Goal: Communication & Community: Share content

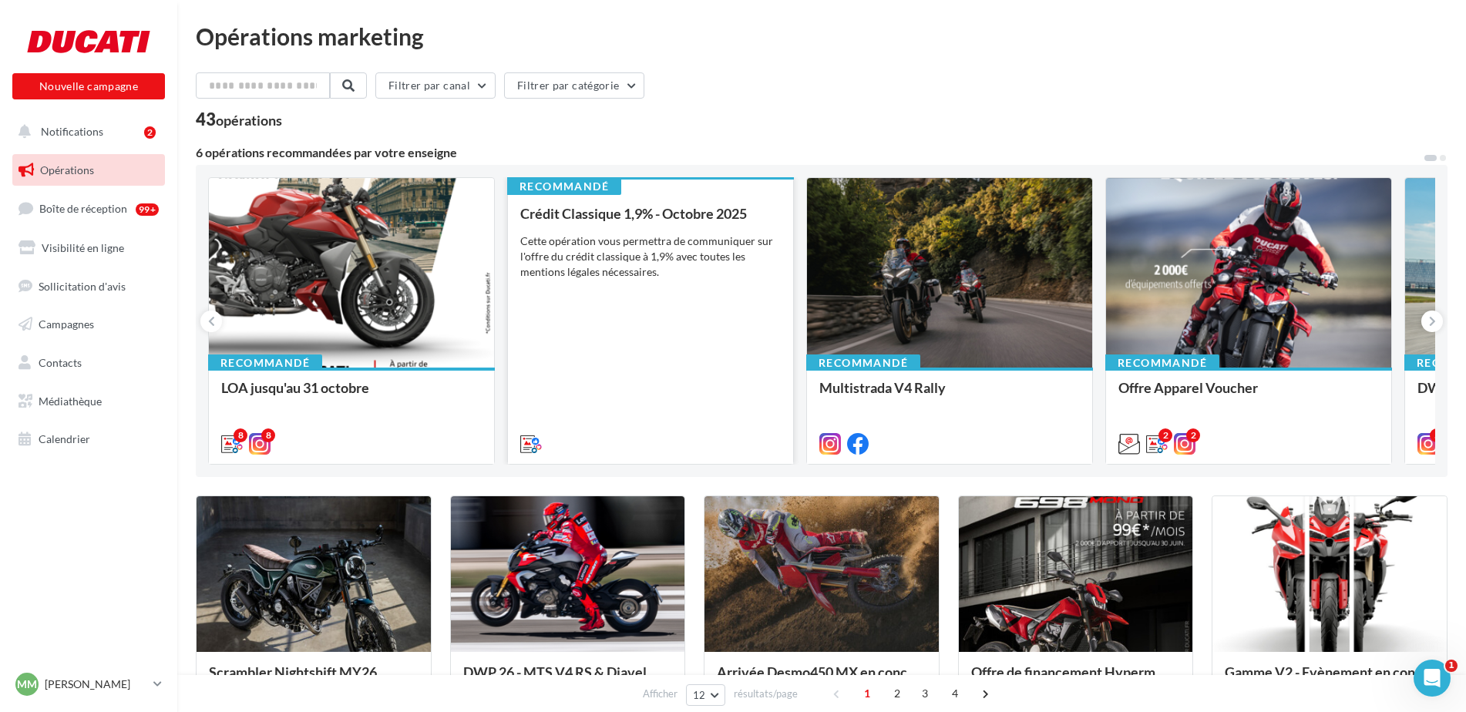
click at [728, 264] on div "Cette opération vous permettra de communiquer sur l'offre du crédit classique à…" at bounding box center [650, 257] width 261 height 46
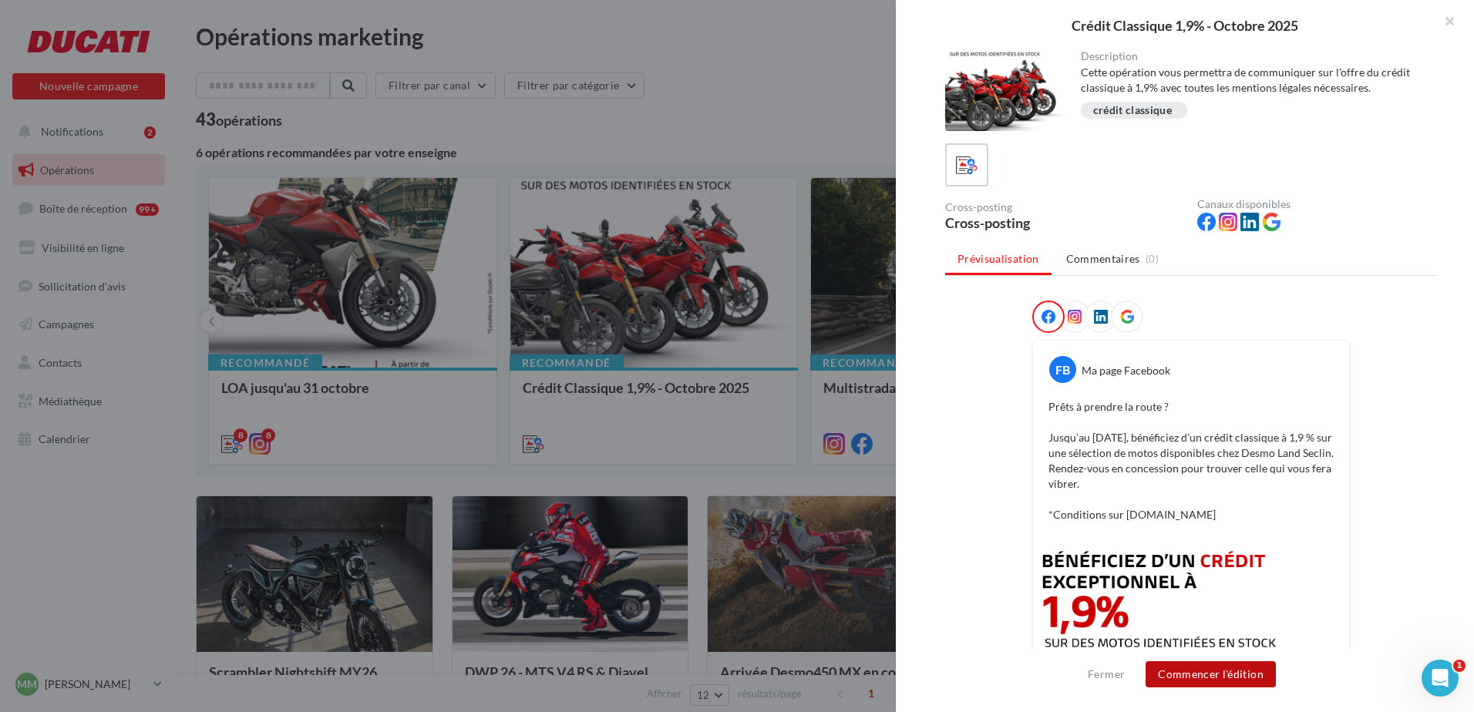
click at [1204, 674] on button "Commencer l'édition" at bounding box center [1210, 674] width 130 height 26
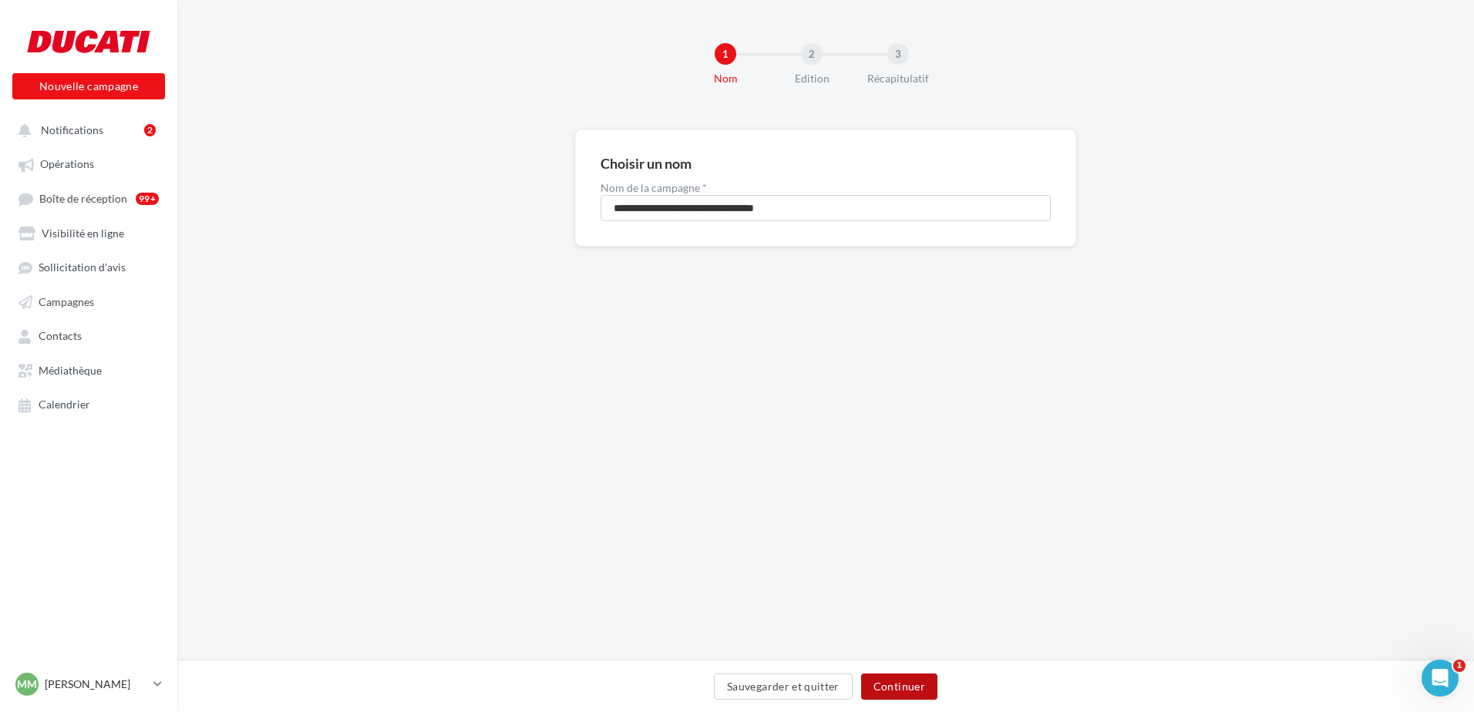
click at [911, 696] on button "Continuer" at bounding box center [899, 687] width 76 height 26
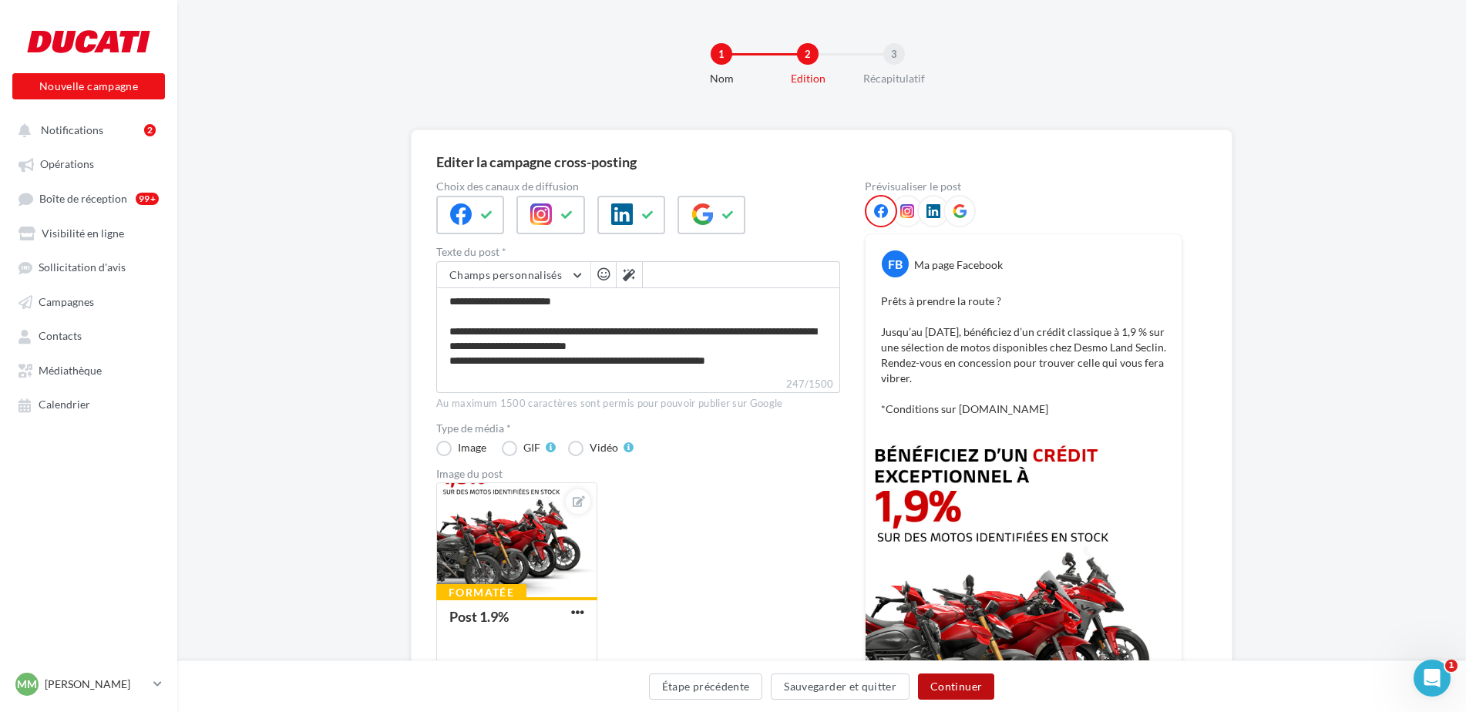
click at [971, 687] on button "Continuer" at bounding box center [956, 687] width 76 height 26
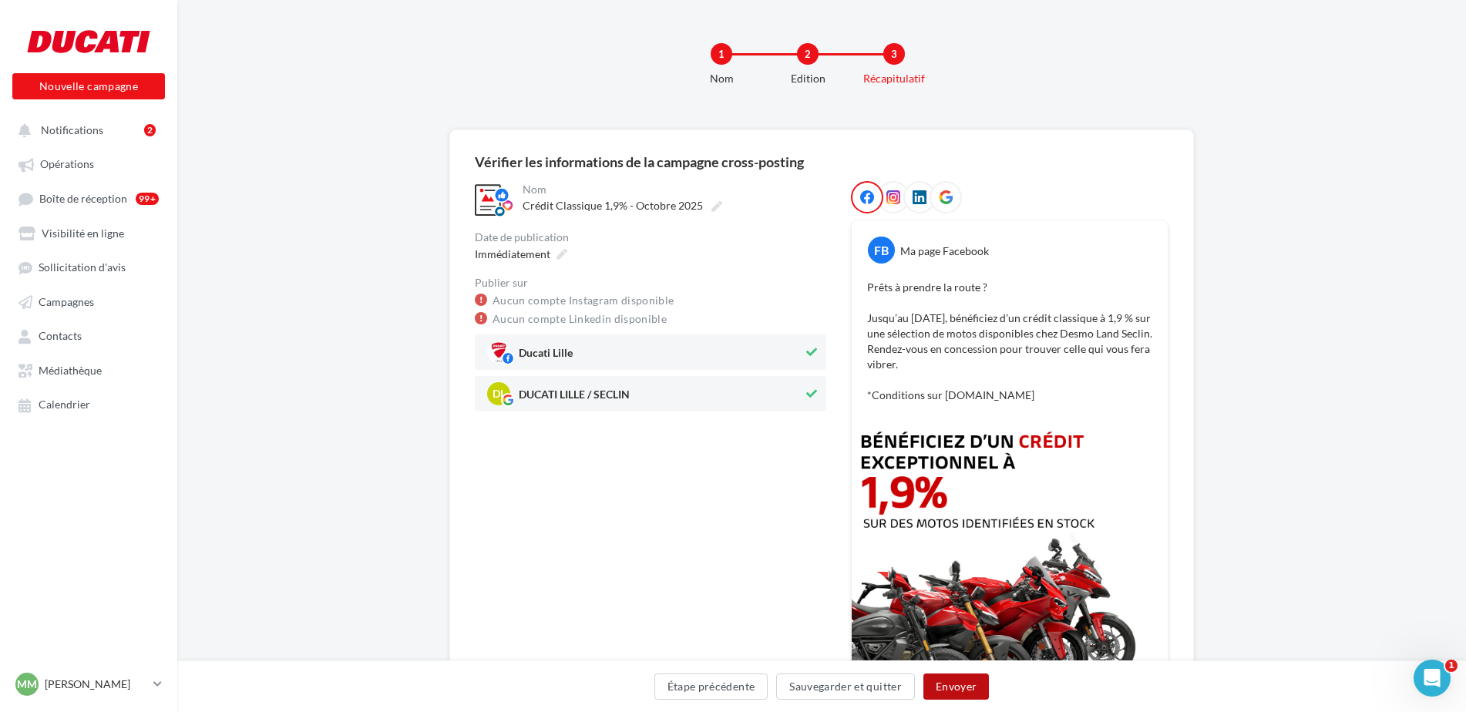
click at [957, 682] on button "Envoyer" at bounding box center [956, 687] width 66 height 26
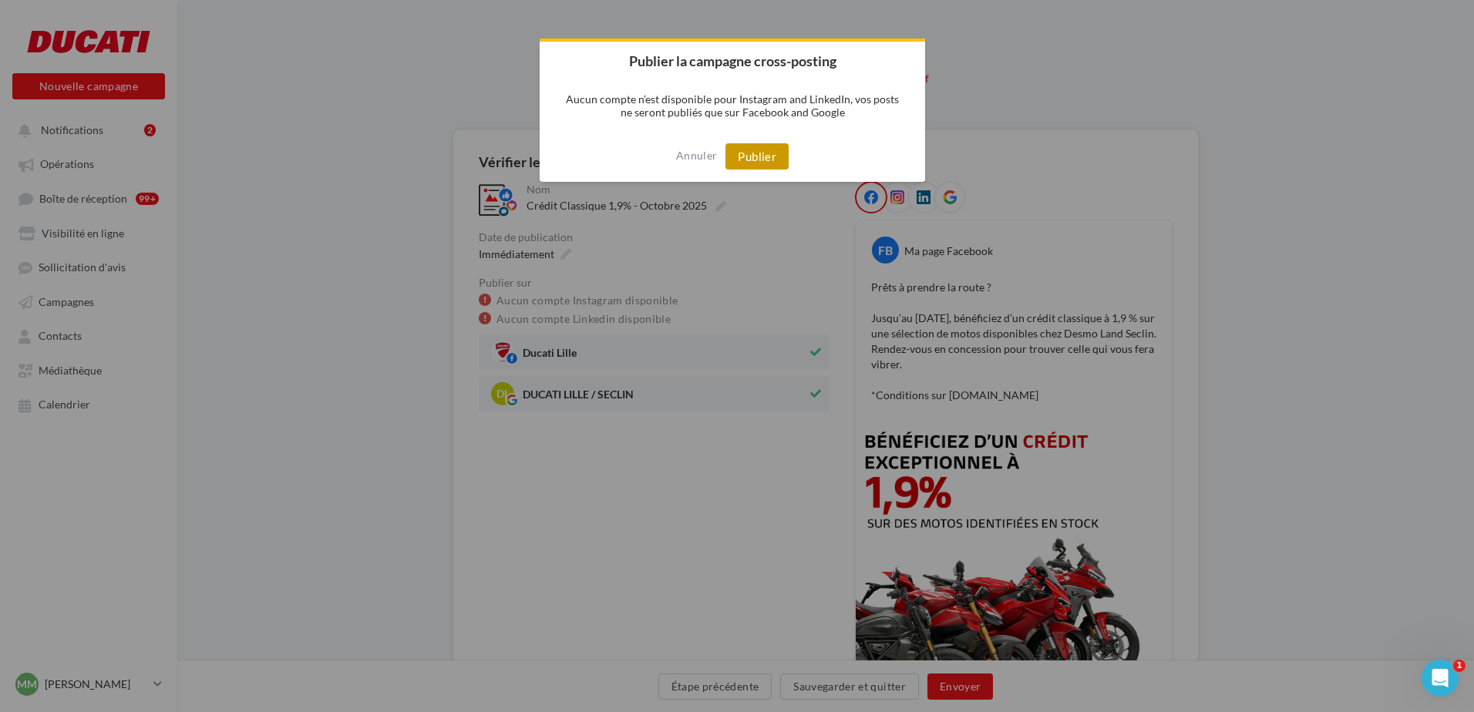
click at [758, 163] on button "Publier" at bounding box center [756, 156] width 63 height 26
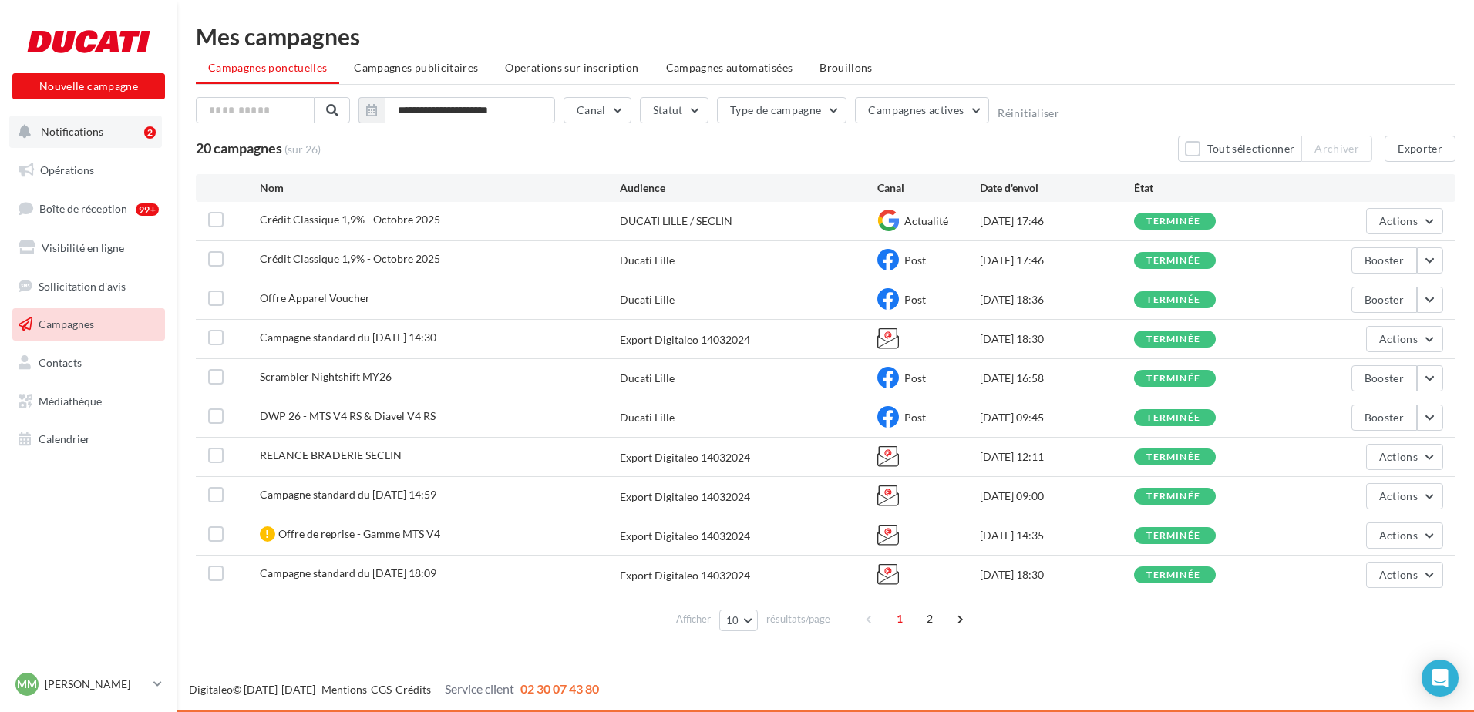
click at [103, 119] on button "Notifications 2" at bounding box center [85, 132] width 153 height 32
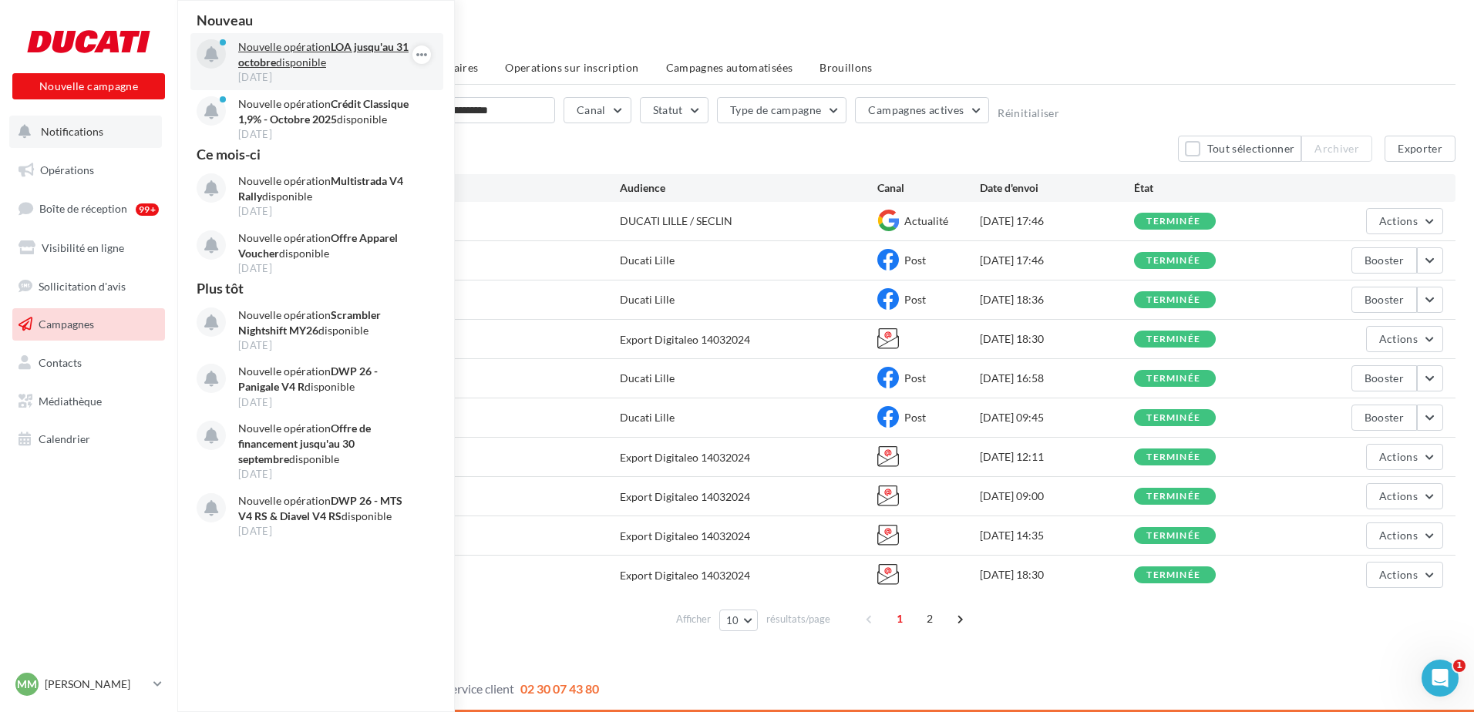
click at [374, 40] on p "Nouvelle opération LOA jusqu'au 31 octobre disponible" at bounding box center [327, 54] width 179 height 31
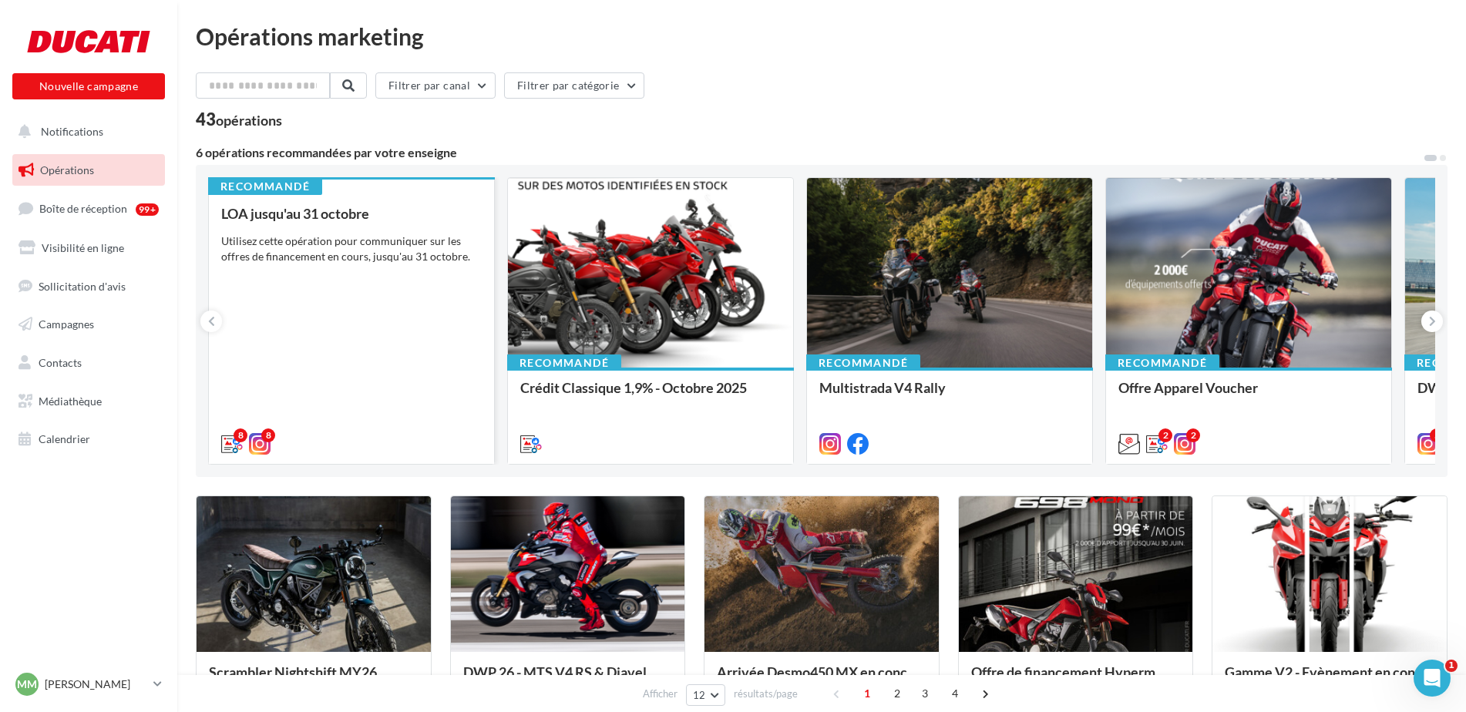
click at [355, 285] on div "LOA jusqu'au 31 octobre Utilisez cette opération pour communiquer sur les offre…" at bounding box center [351, 328] width 261 height 244
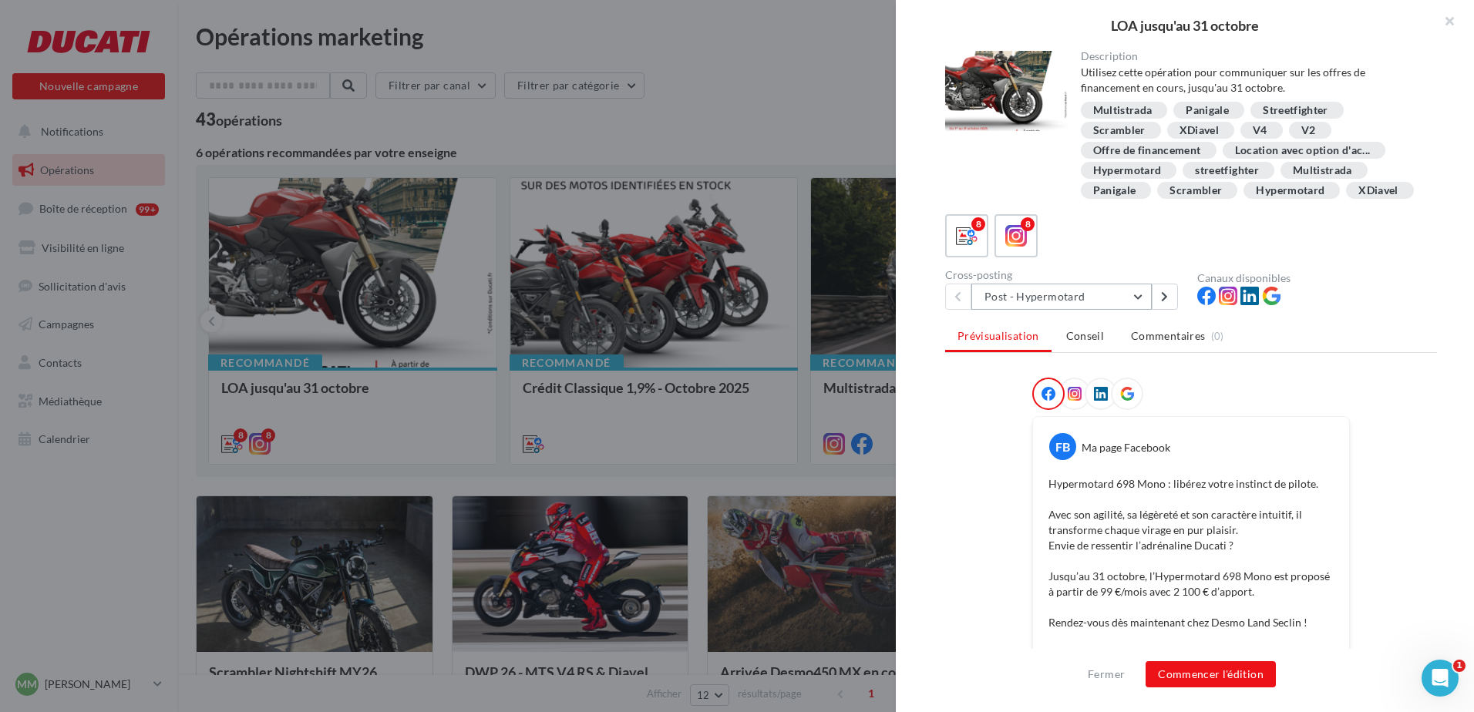
click at [1141, 310] on button "Post - Hypermotard" at bounding box center [1061, 297] width 180 height 26
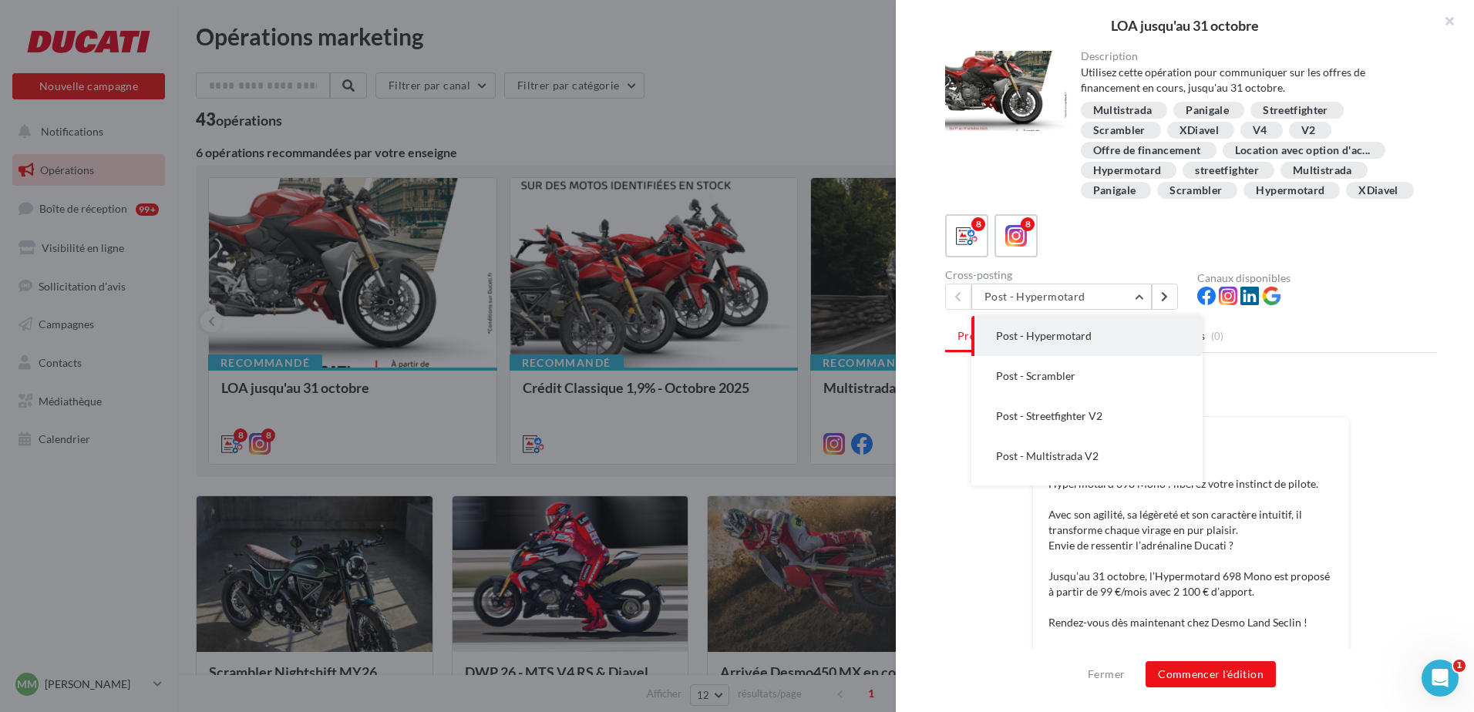
click at [1291, 257] on div "8 8" at bounding box center [1191, 235] width 492 height 43
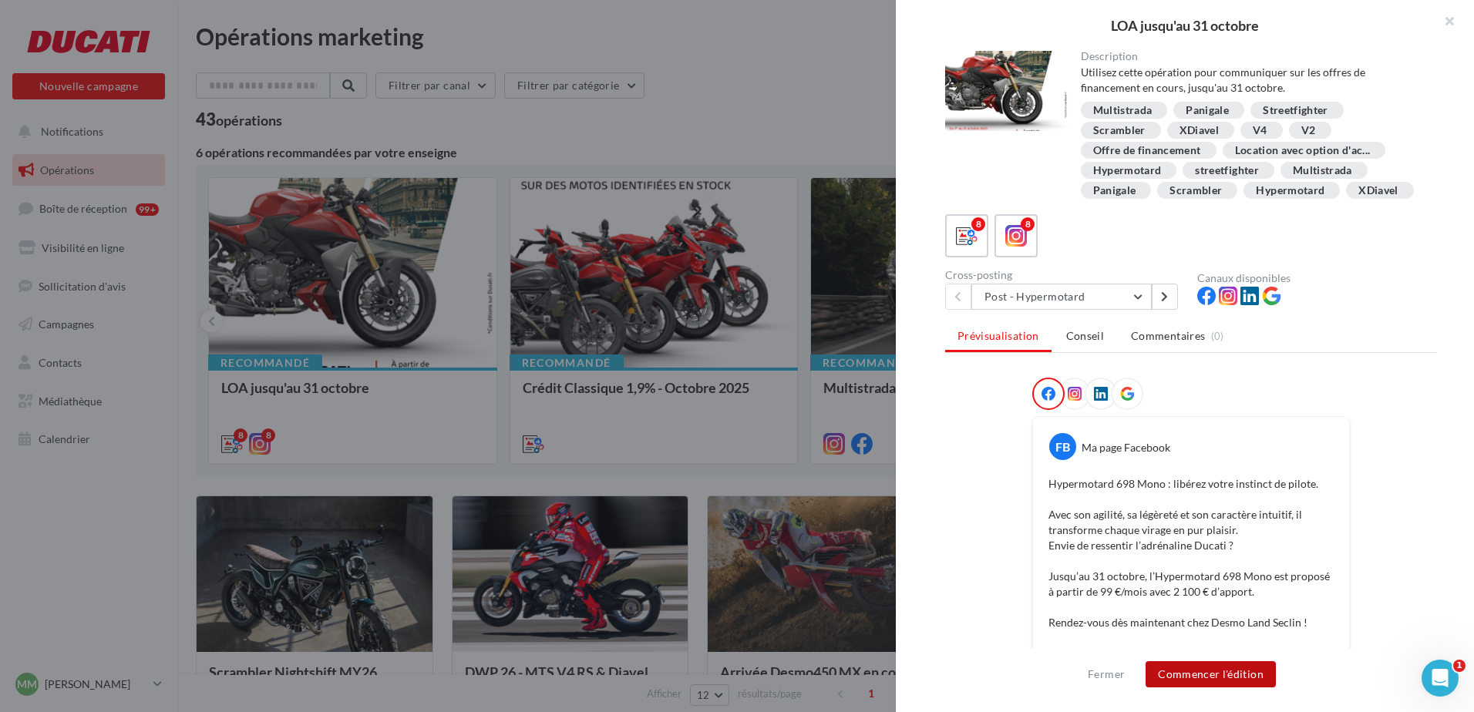
click at [1195, 678] on button "Commencer l'édition" at bounding box center [1210, 674] width 130 height 26
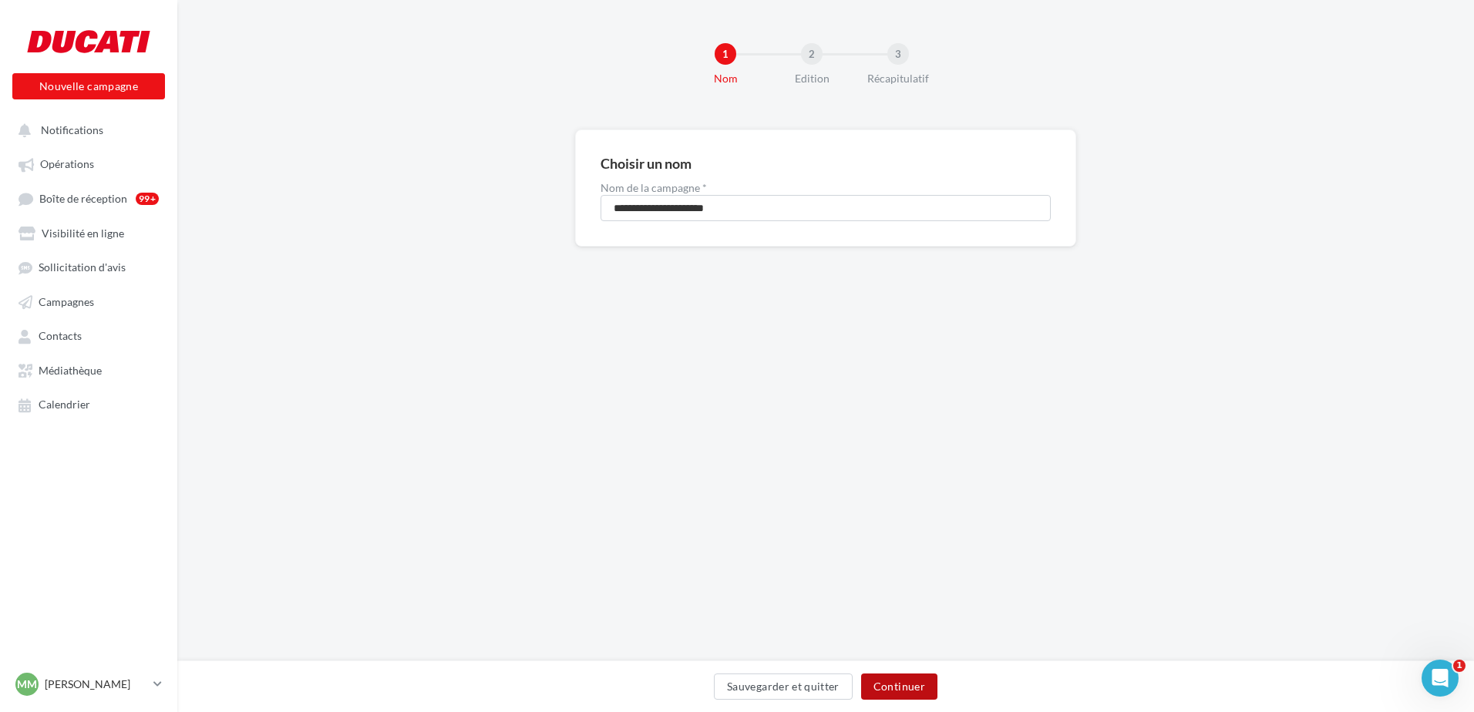
click at [920, 682] on button "Continuer" at bounding box center [899, 687] width 76 height 26
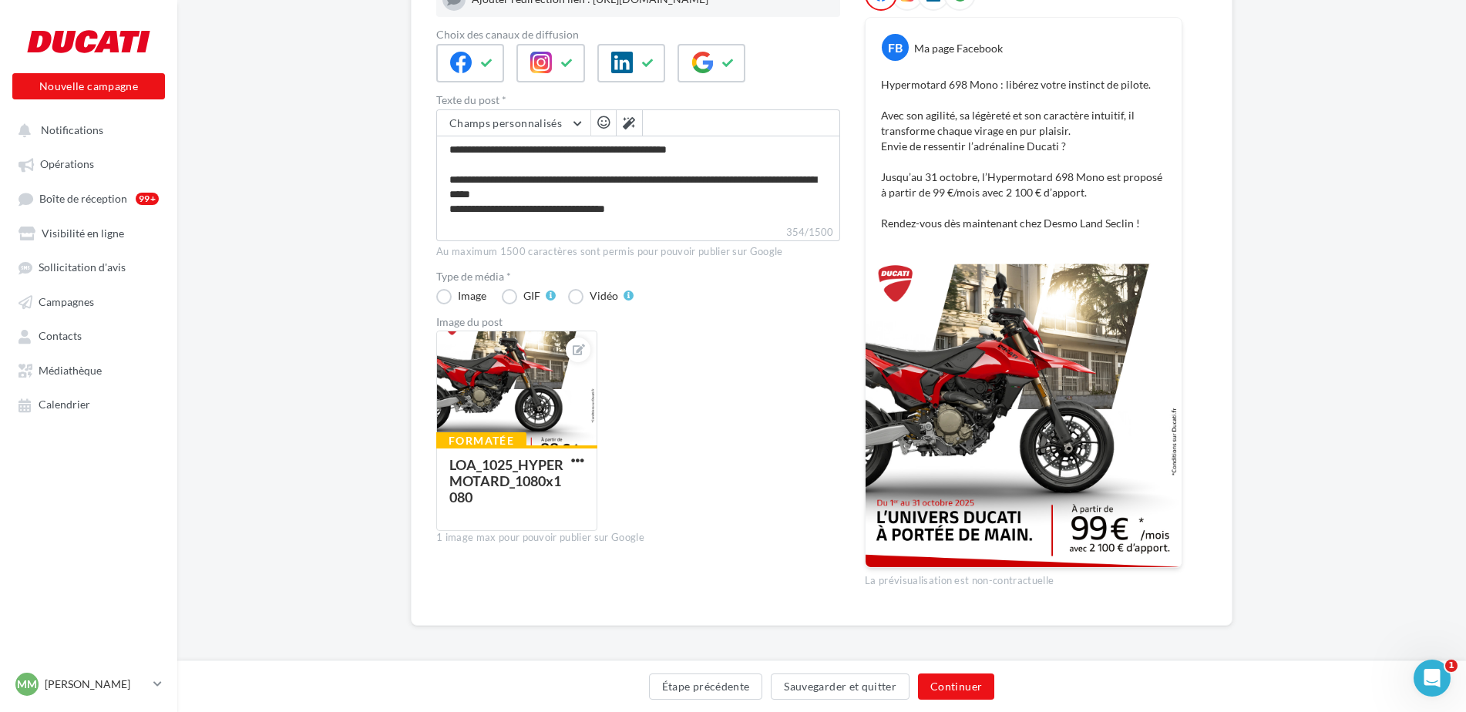
scroll to position [221, 0]
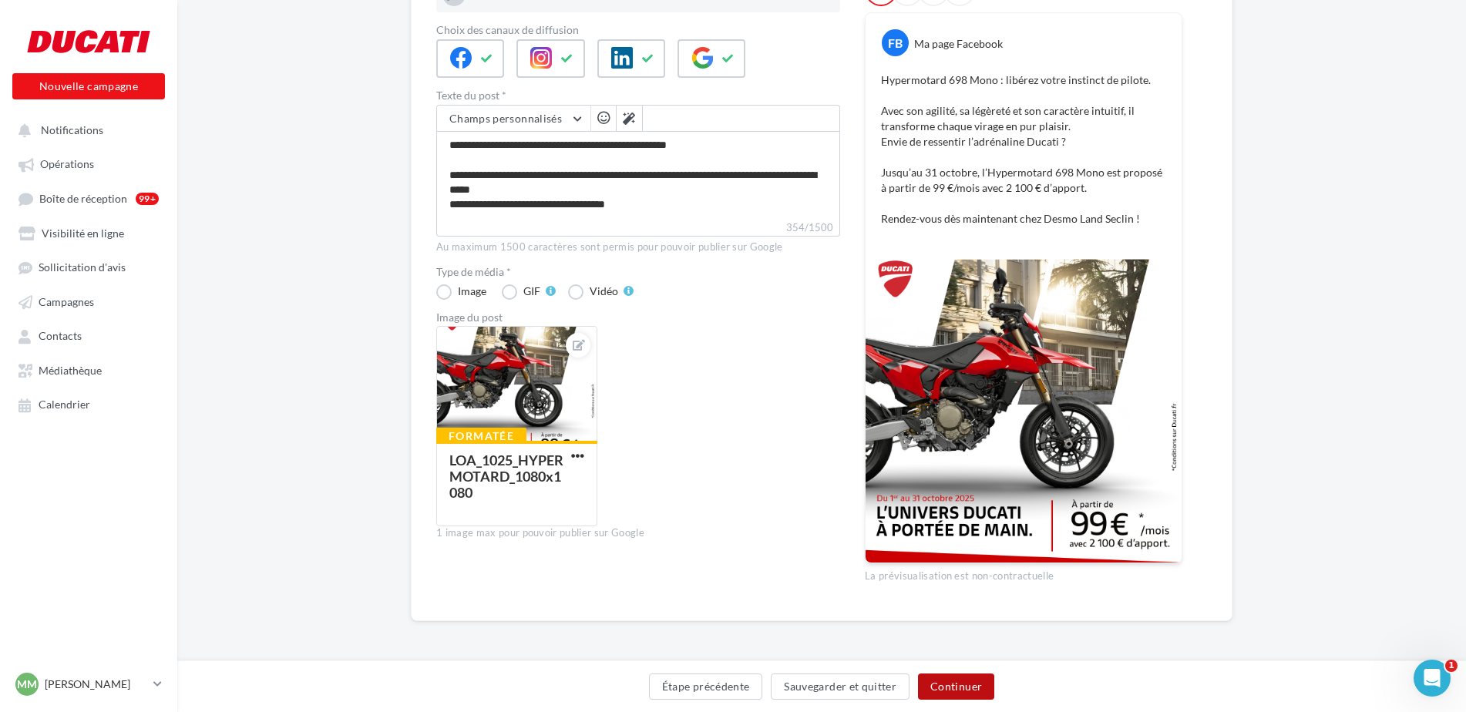
click at [967, 685] on button "Continuer" at bounding box center [956, 687] width 76 height 26
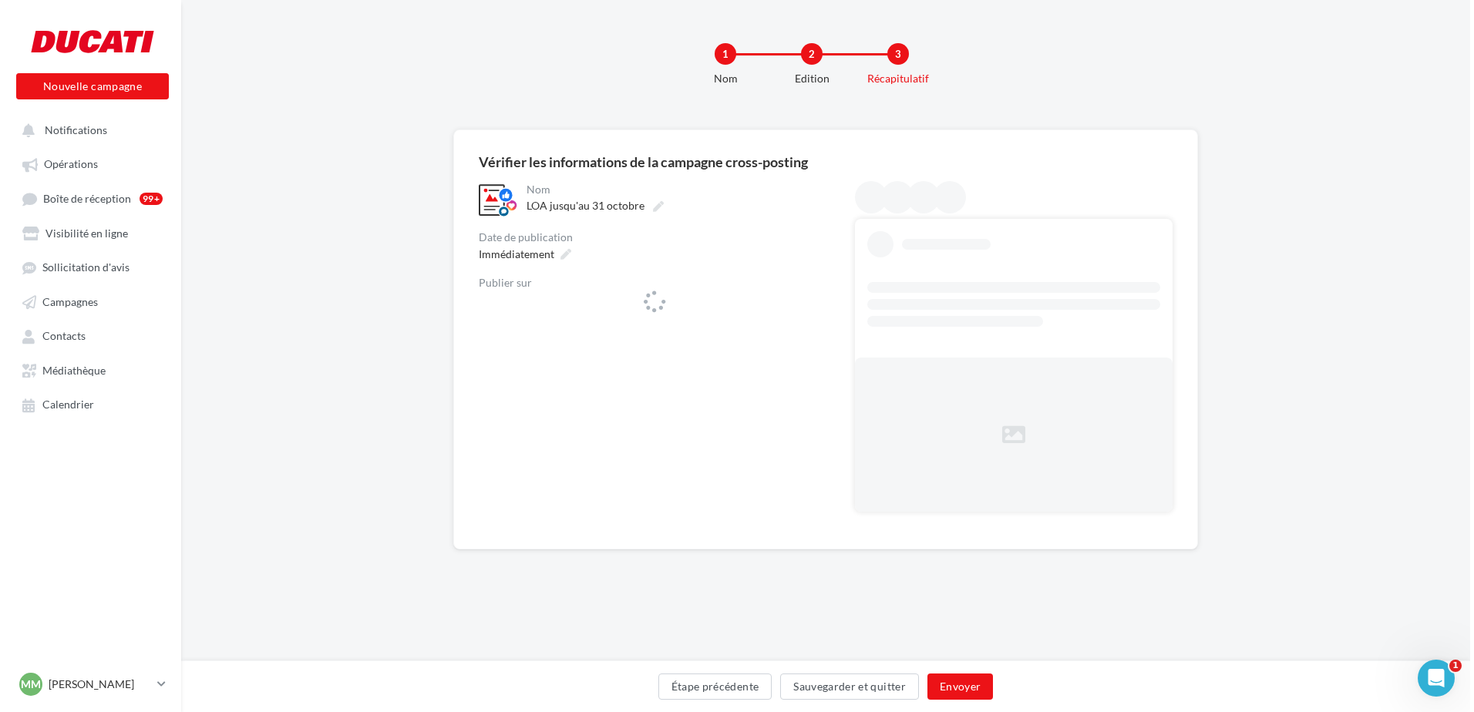
scroll to position [0, 0]
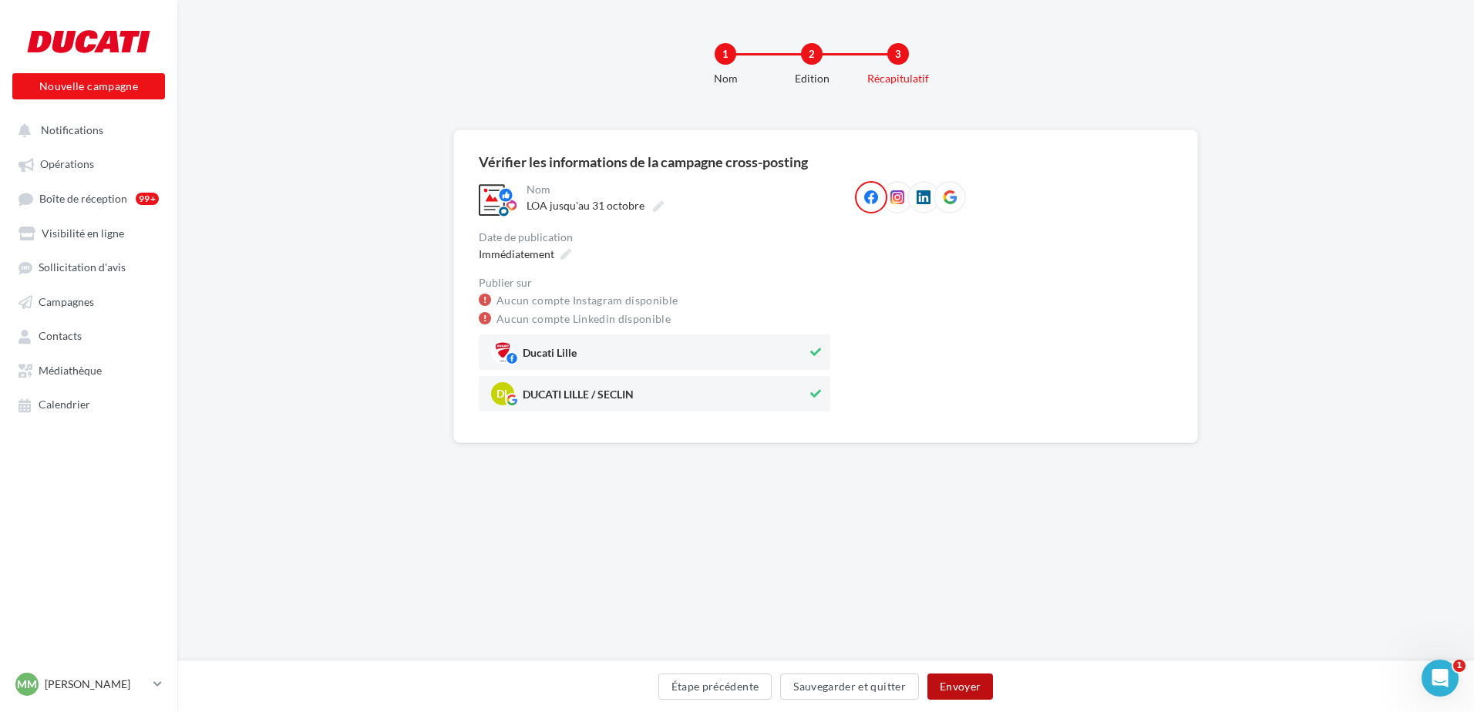
click at [966, 683] on button "Envoyer" at bounding box center [960, 687] width 66 height 26
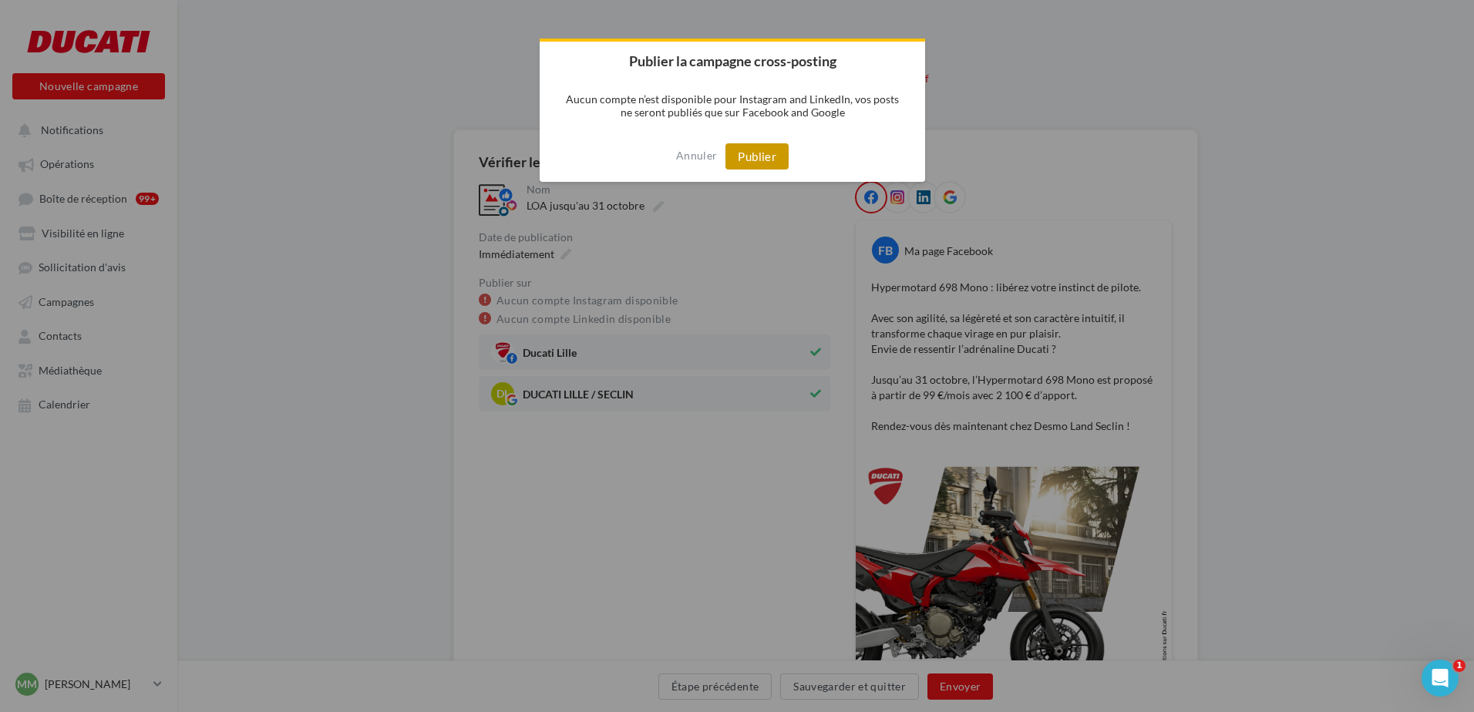
click at [740, 145] on button "Publier" at bounding box center [756, 156] width 63 height 26
